Goal: Task Accomplishment & Management: Complete application form

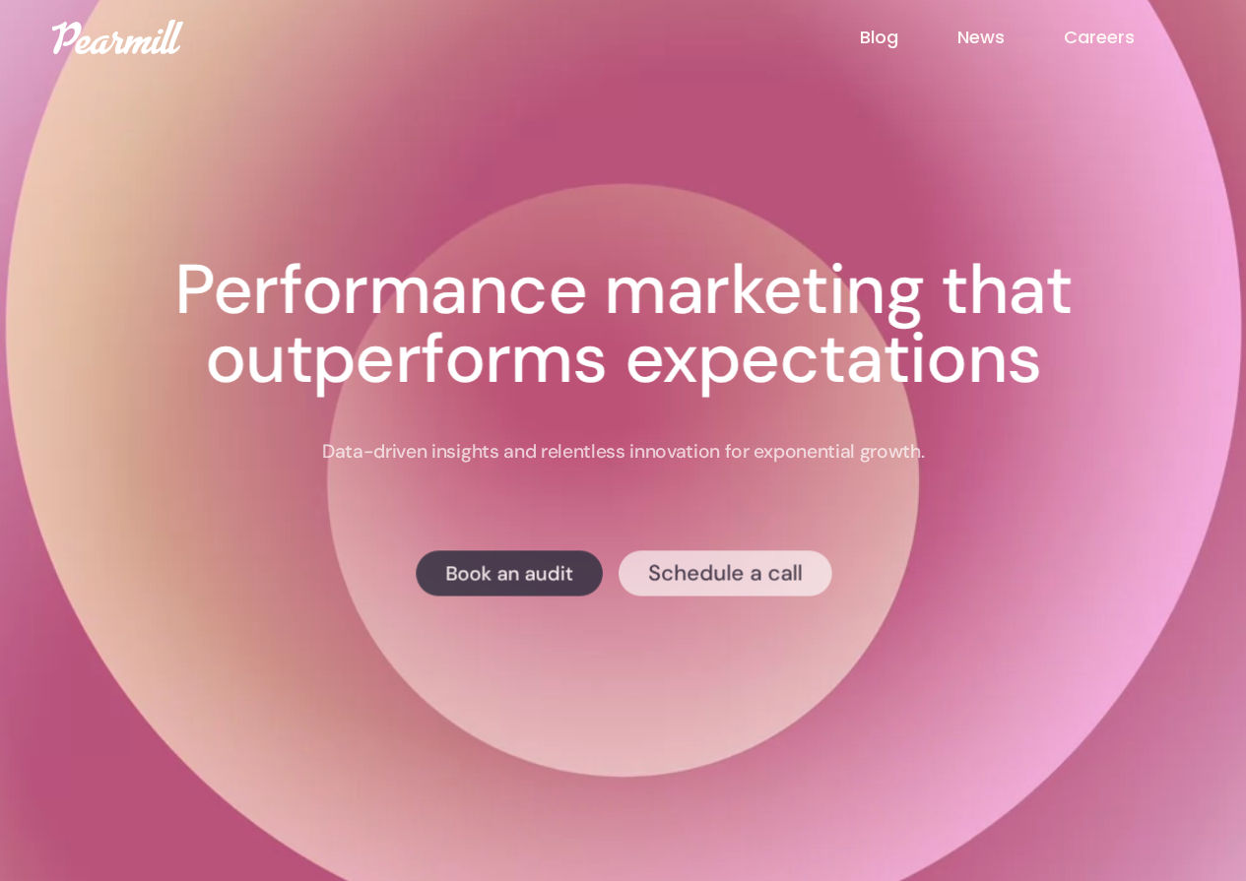
click at [688, 583] on link "Schedule a call" at bounding box center [724, 572] width 214 height 45
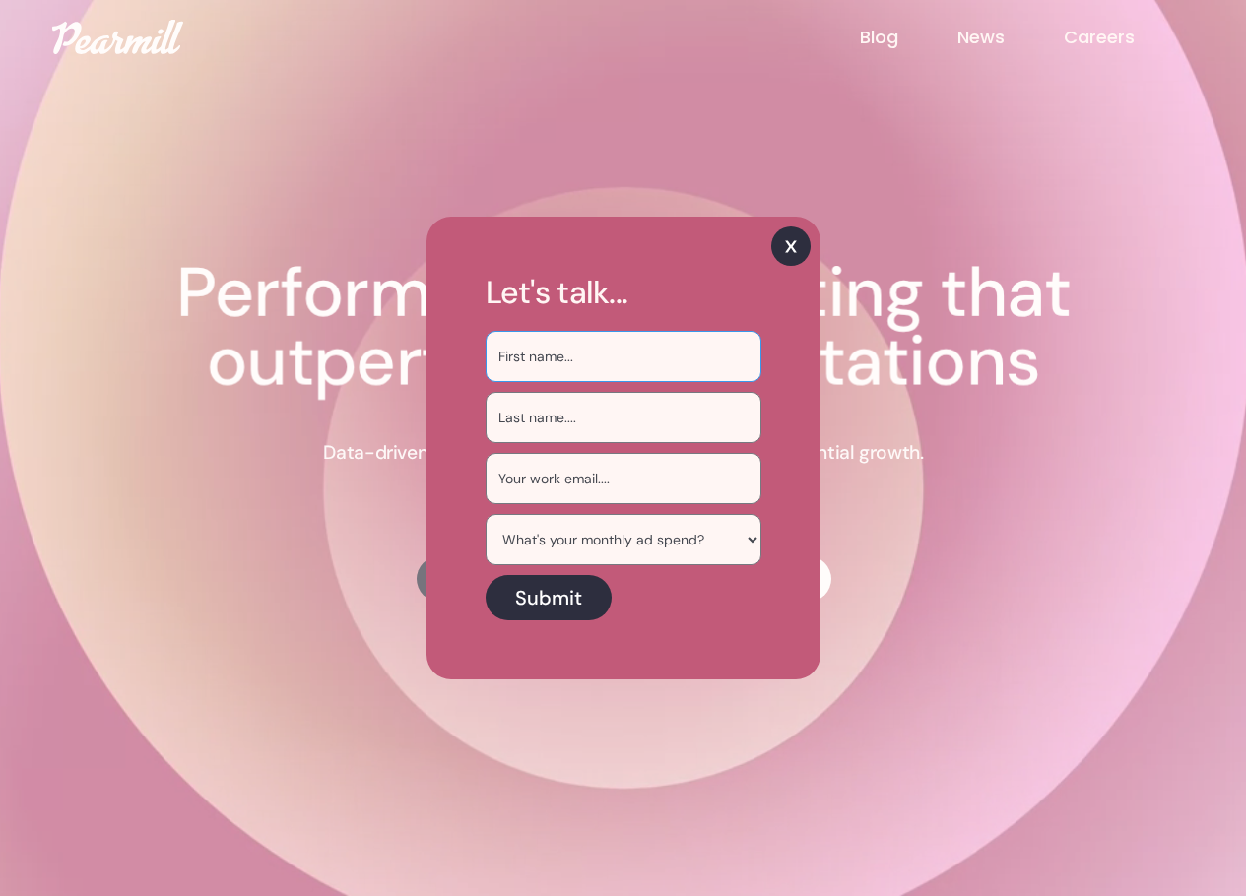
click at [603, 354] on input "Sign Up Email Form" at bounding box center [623, 356] width 276 height 51
type input "[PERSON_NAME]"
click at [543, 430] on input "Sign Up Email Form" at bounding box center [623, 417] width 276 height 51
click at [806, 245] on img at bounding box center [790, 245] width 39 height 39
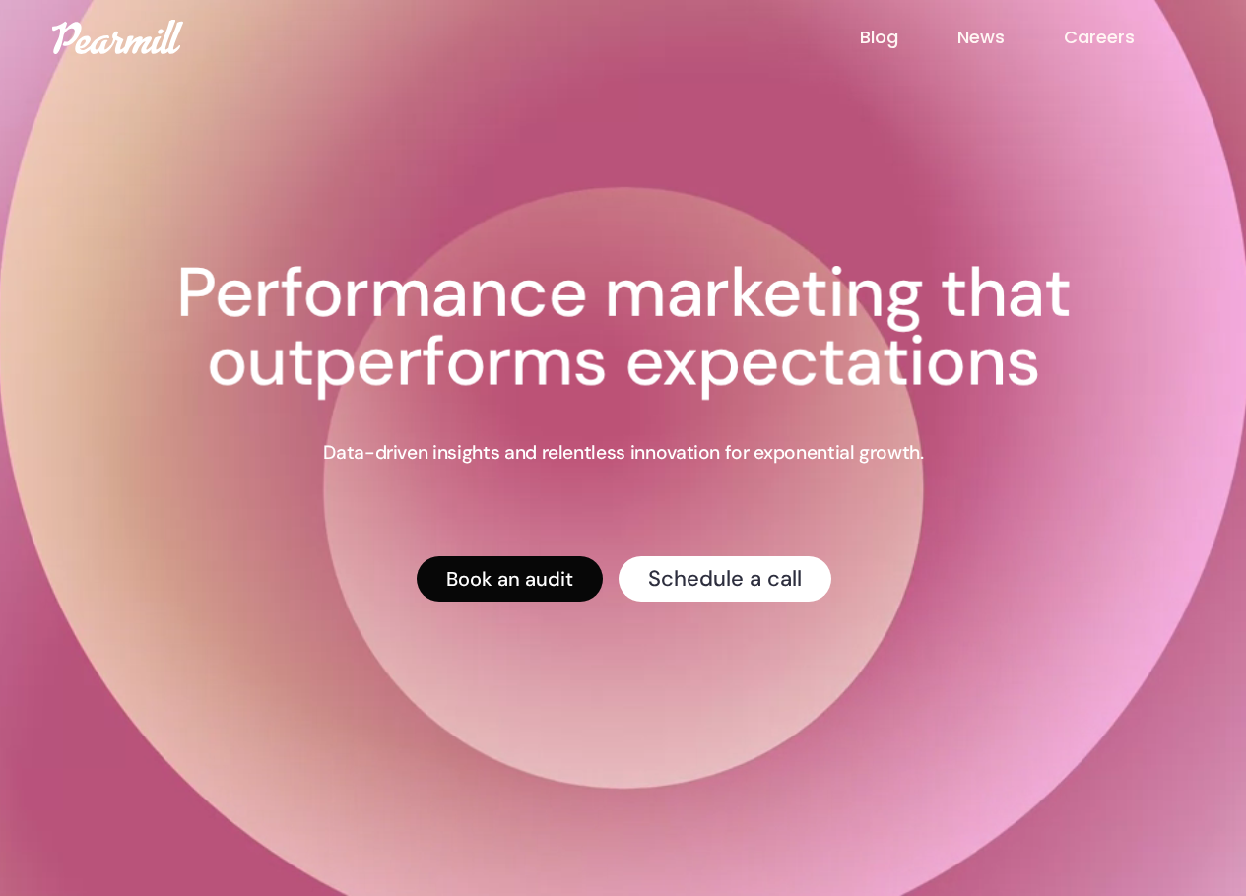
click at [535, 581] on link "Book an audit" at bounding box center [508, 578] width 186 height 45
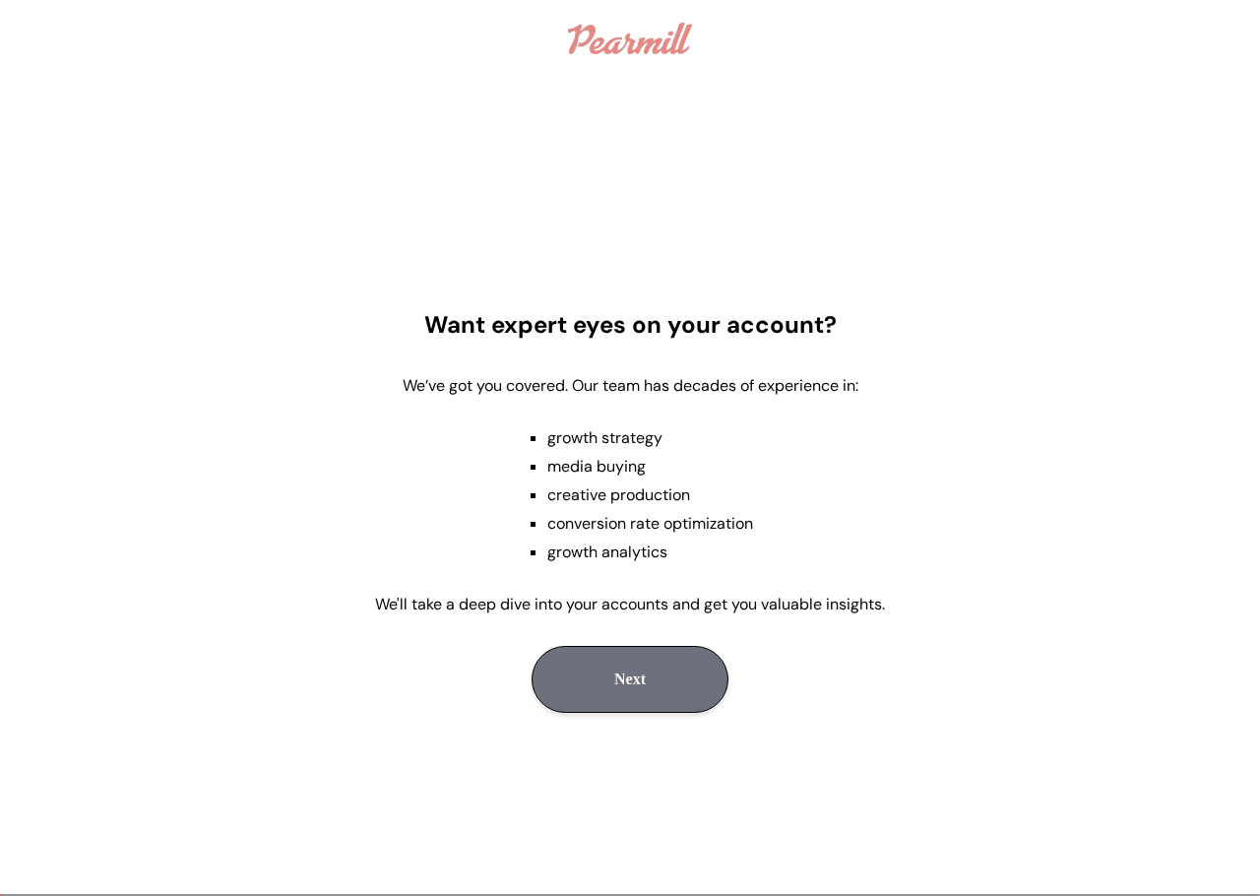
click at [685, 686] on button "Next" at bounding box center [630, 679] width 197 height 67
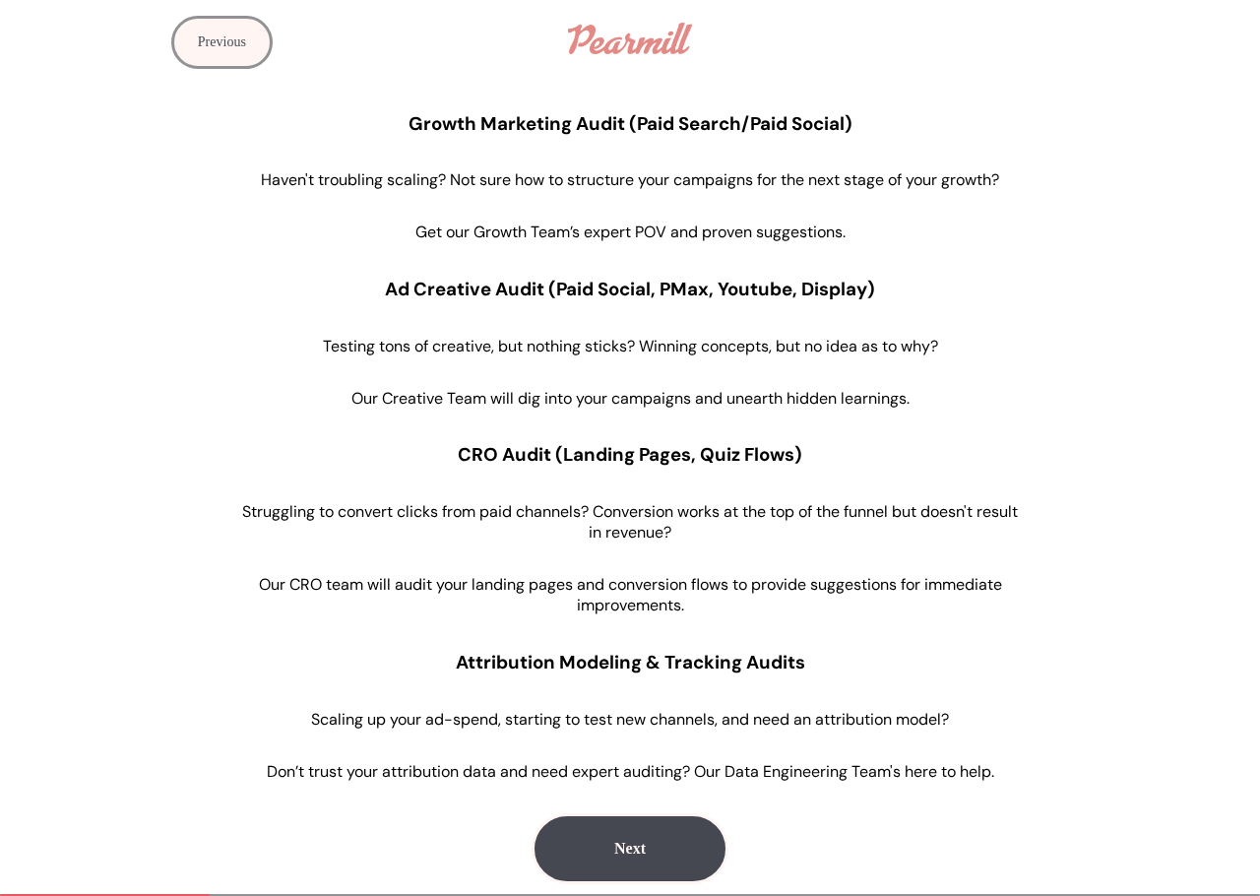
click at [594, 894] on div "form progress" at bounding box center [630, 895] width 1260 height 2
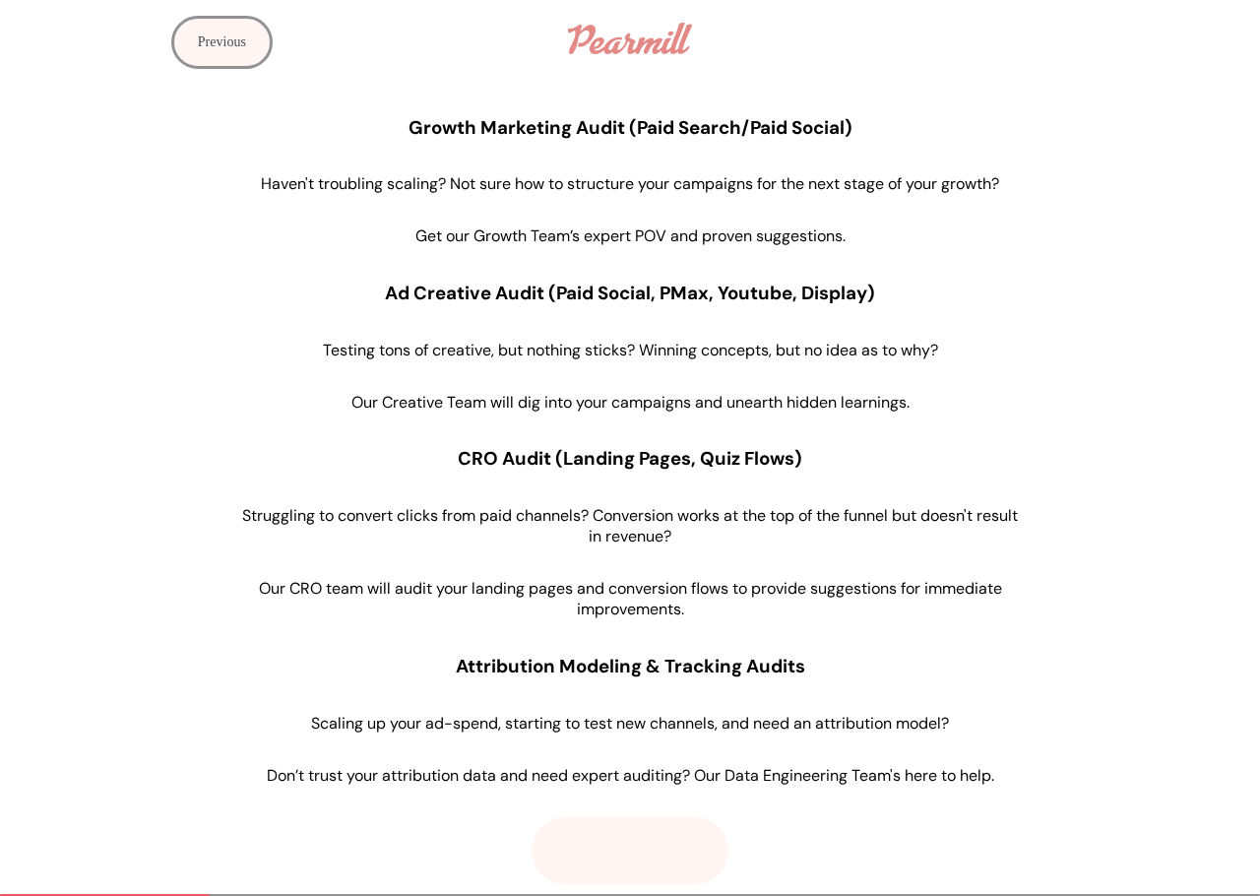
drag, startPoint x: 628, startPoint y: 859, endPoint x: 672, endPoint y: 853, distance: 44.7
click at [631, 856] on button "Next" at bounding box center [630, 850] width 197 height 67
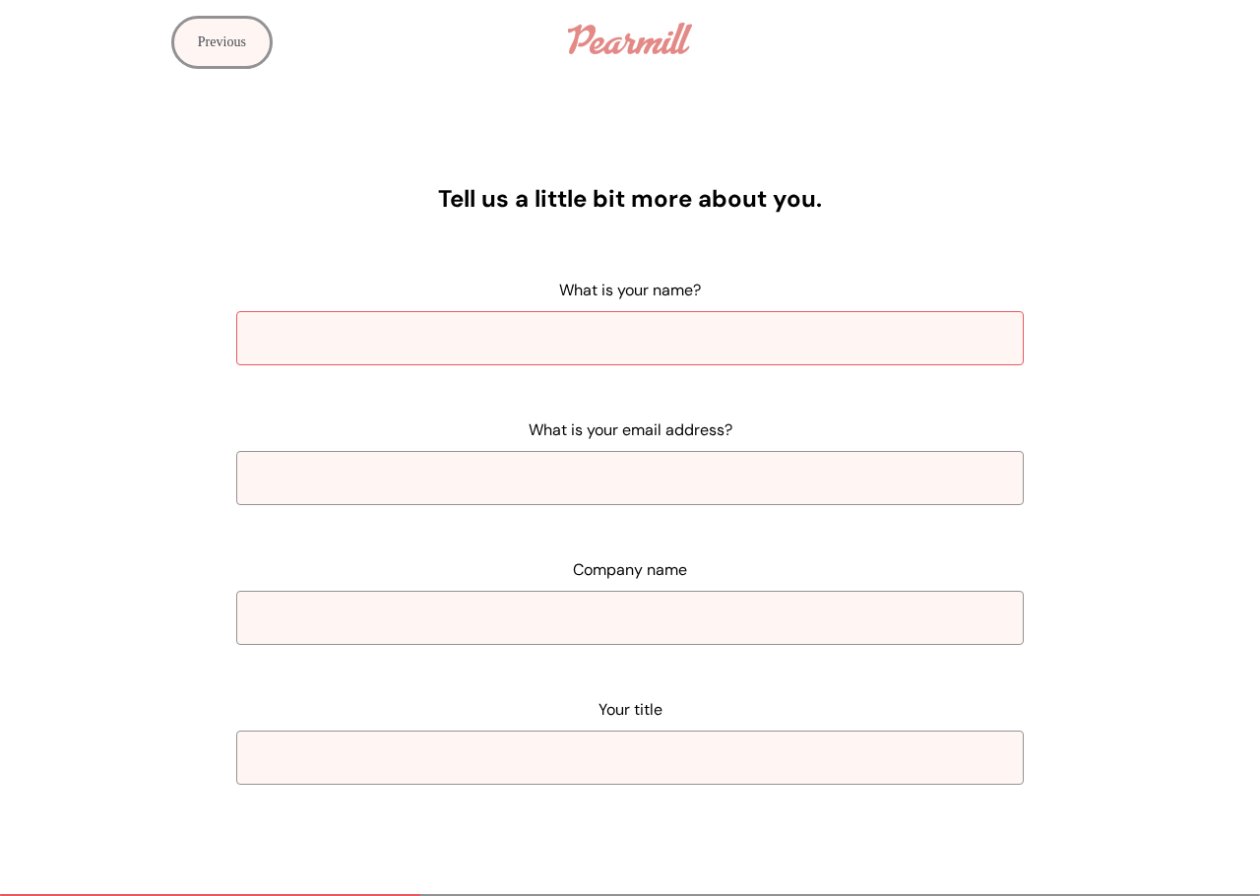
click at [530, 349] on input "What is your name?" at bounding box center [630, 338] width 788 height 54
click at [751, 338] on input "What is your name?" at bounding box center [630, 338] width 788 height 54
paste input "[PERSON_NAME] [PERSON_NAME]"
drag, startPoint x: 520, startPoint y: 347, endPoint x: 357, endPoint y: 338, distance: 162.7
click at [356, 338] on input "[PERSON_NAME] [PERSON_NAME]" at bounding box center [630, 338] width 788 height 54
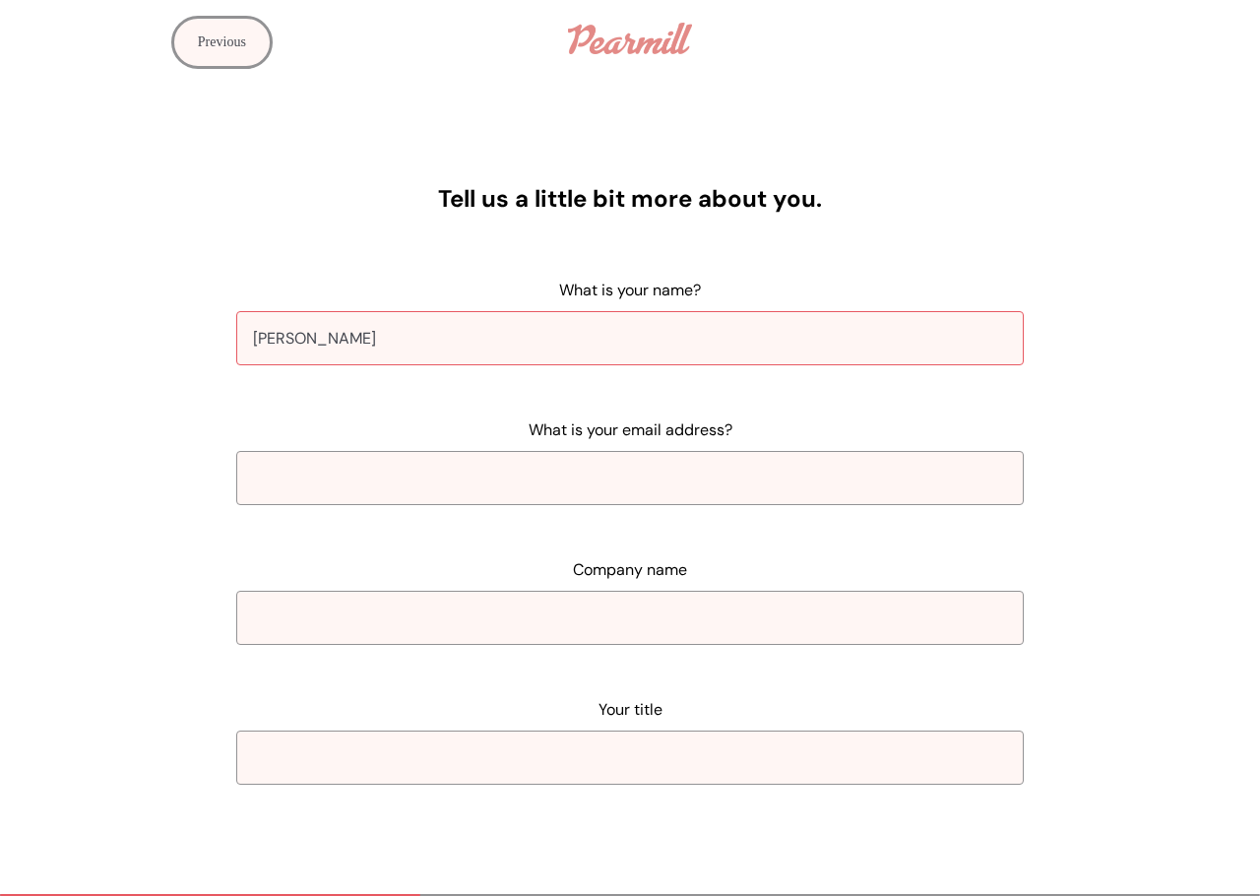
type input "[PERSON_NAME]"
click at [523, 494] on input "What is your email address?" at bounding box center [630, 478] width 788 height 54
paste input "[EMAIL_ADDRESS][PERSON_NAME][DOMAIN_NAME]"
type input "[EMAIL_ADDRESS][PERSON_NAME][DOMAIN_NAME]"
click at [878, 623] on input "Company name" at bounding box center [630, 618] width 788 height 54
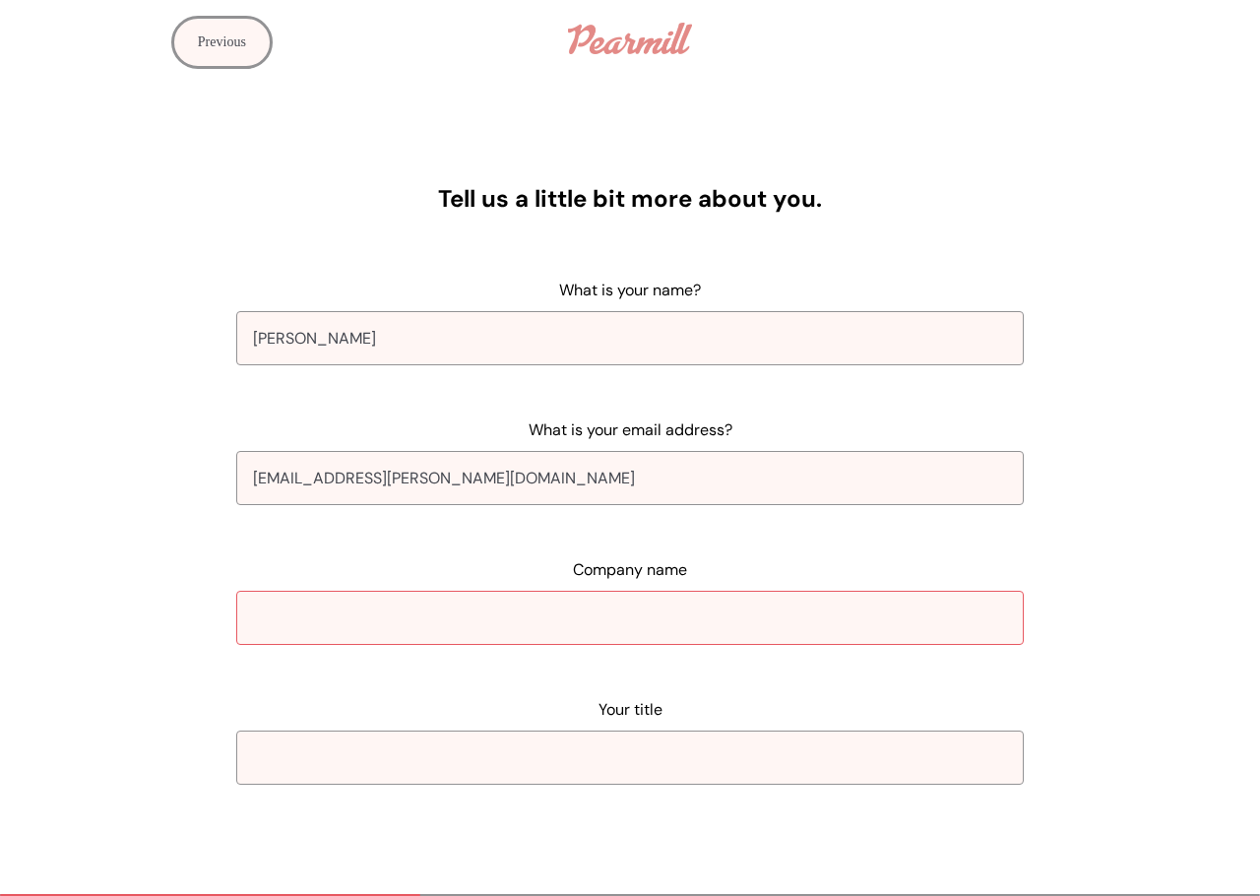
click at [790, 625] on input "Company name" at bounding box center [630, 618] width 788 height 54
paste input "Mountain Warehouse"
type input "Mountain Warehouse"
click at [597, 733] on input "Your title" at bounding box center [630, 758] width 788 height 54
drag, startPoint x: 596, startPoint y: 749, endPoint x: 700, endPoint y: 729, distance: 106.4
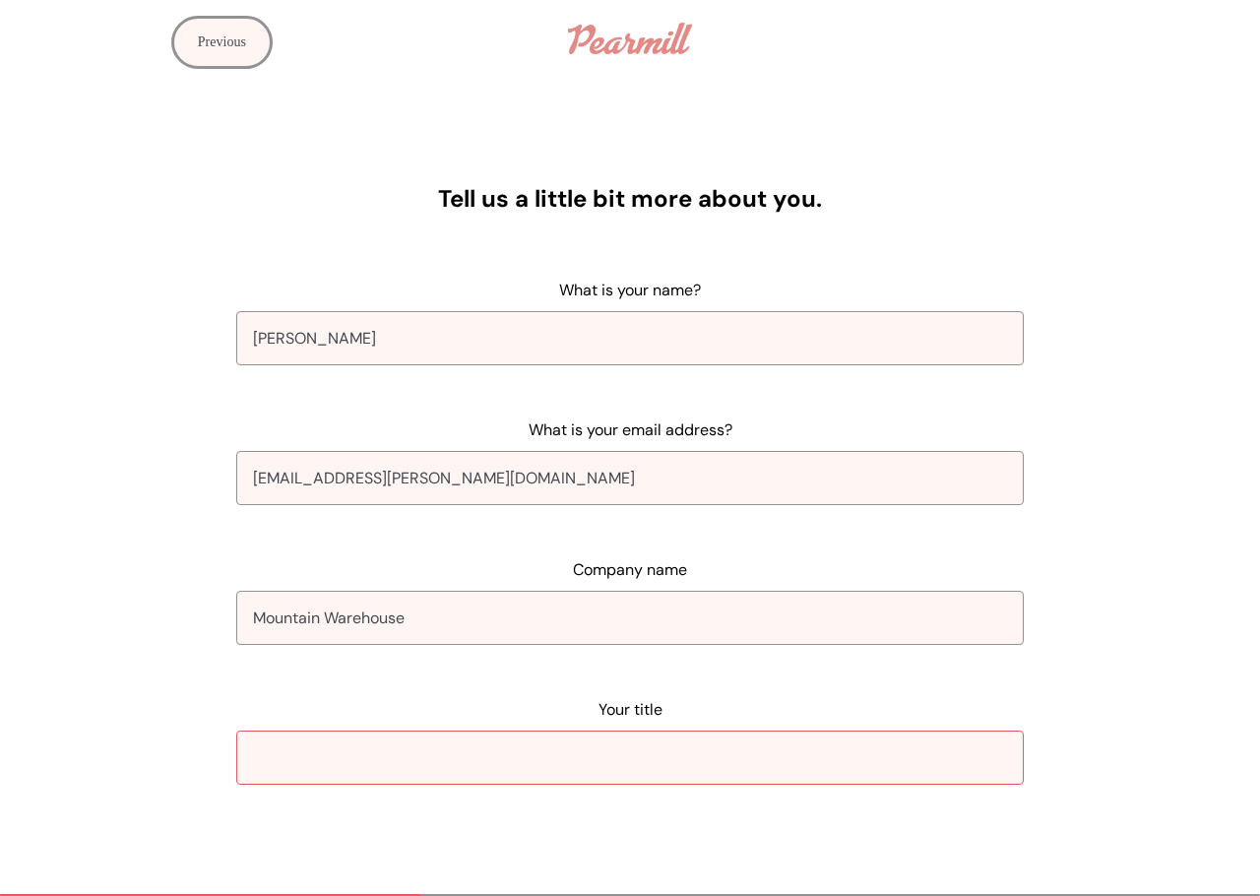
click at [605, 752] on input "Your title" at bounding box center [630, 758] width 788 height 54
click at [522, 732] on input "Your title" at bounding box center [630, 758] width 788 height 54
paste input "Exploring Agency Partnership for Large-Scale Global Marketing Initiative"
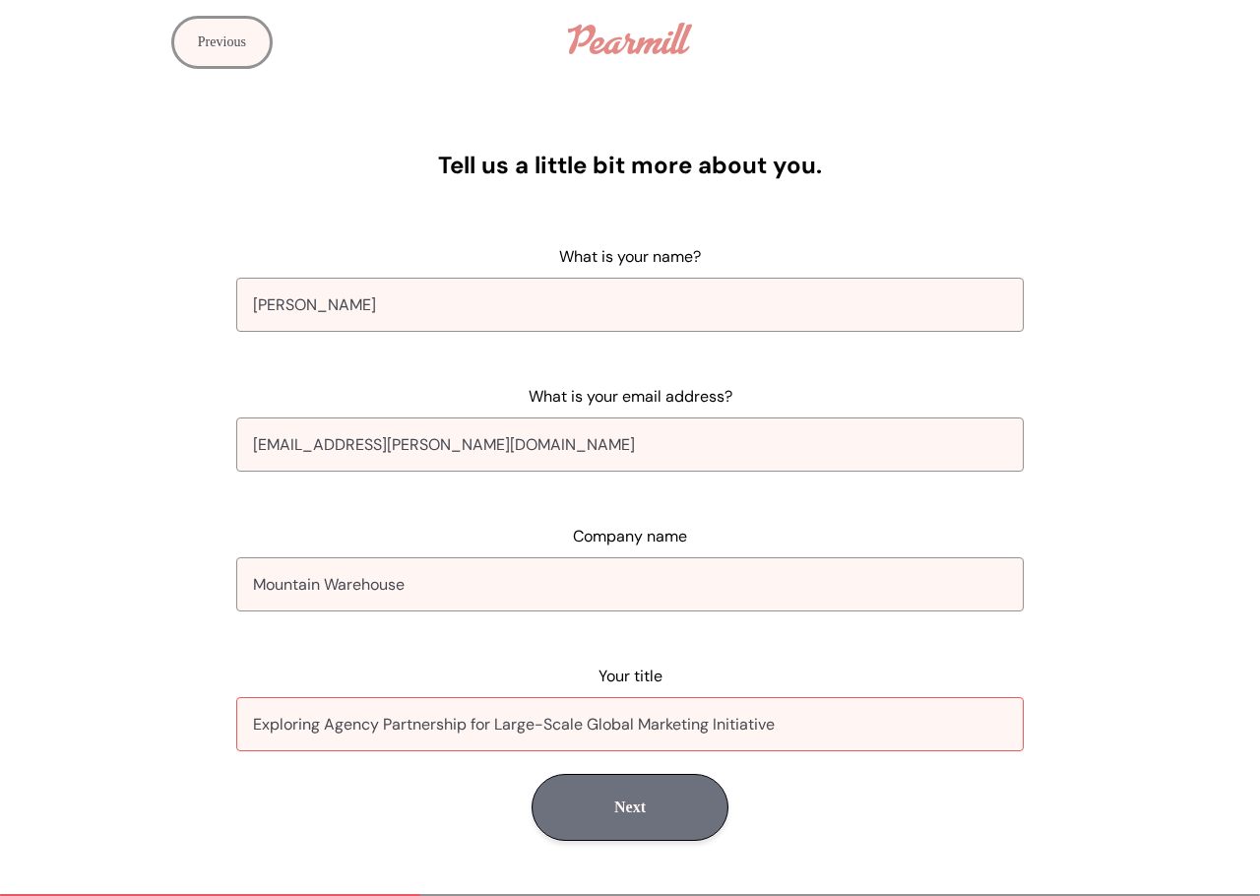
type input "Exploring Agency Partnership for Large-Scale Global Marketing Initiative"
click at [721, 810] on button "Next" at bounding box center [630, 807] width 197 height 67
